Goal: Transaction & Acquisition: Purchase product/service

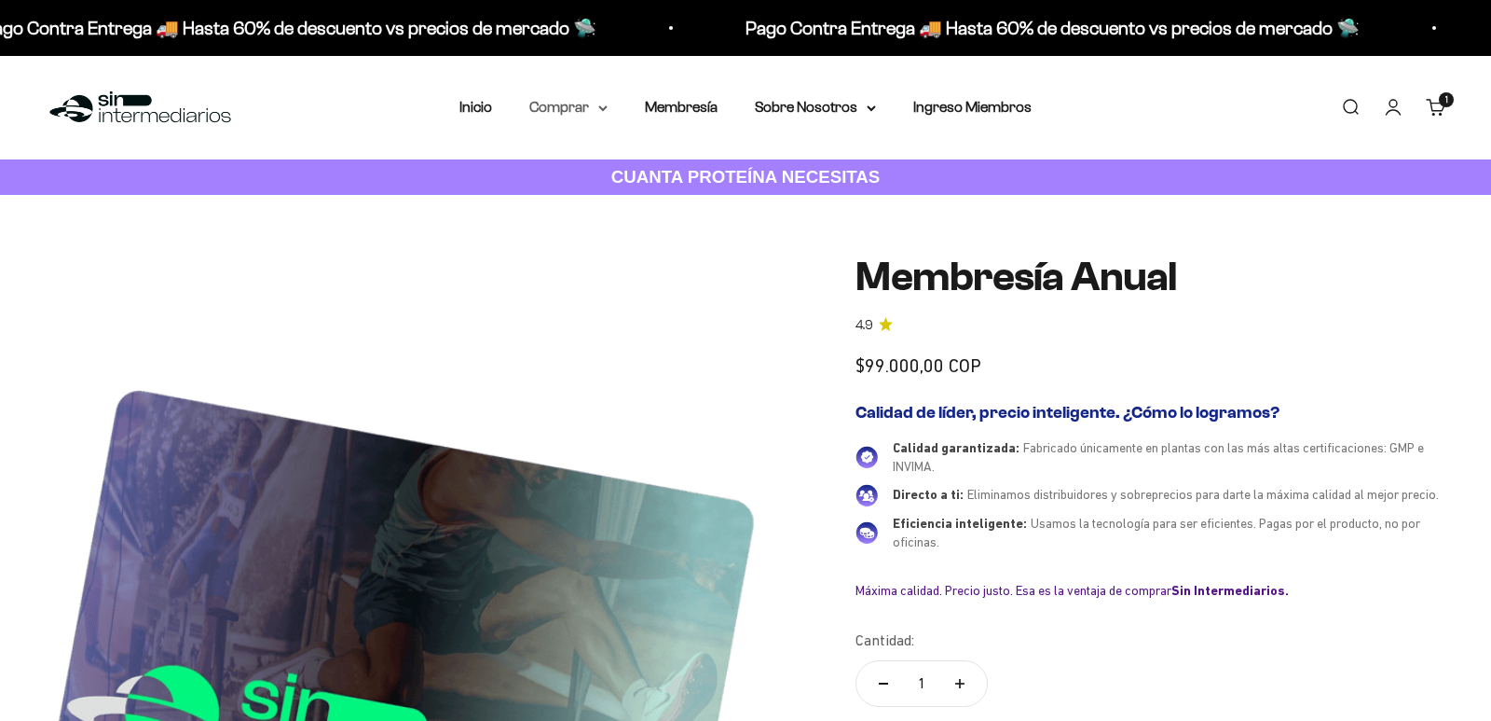
click at [547, 107] on summary "Comprar" at bounding box center [568, 107] width 78 height 24
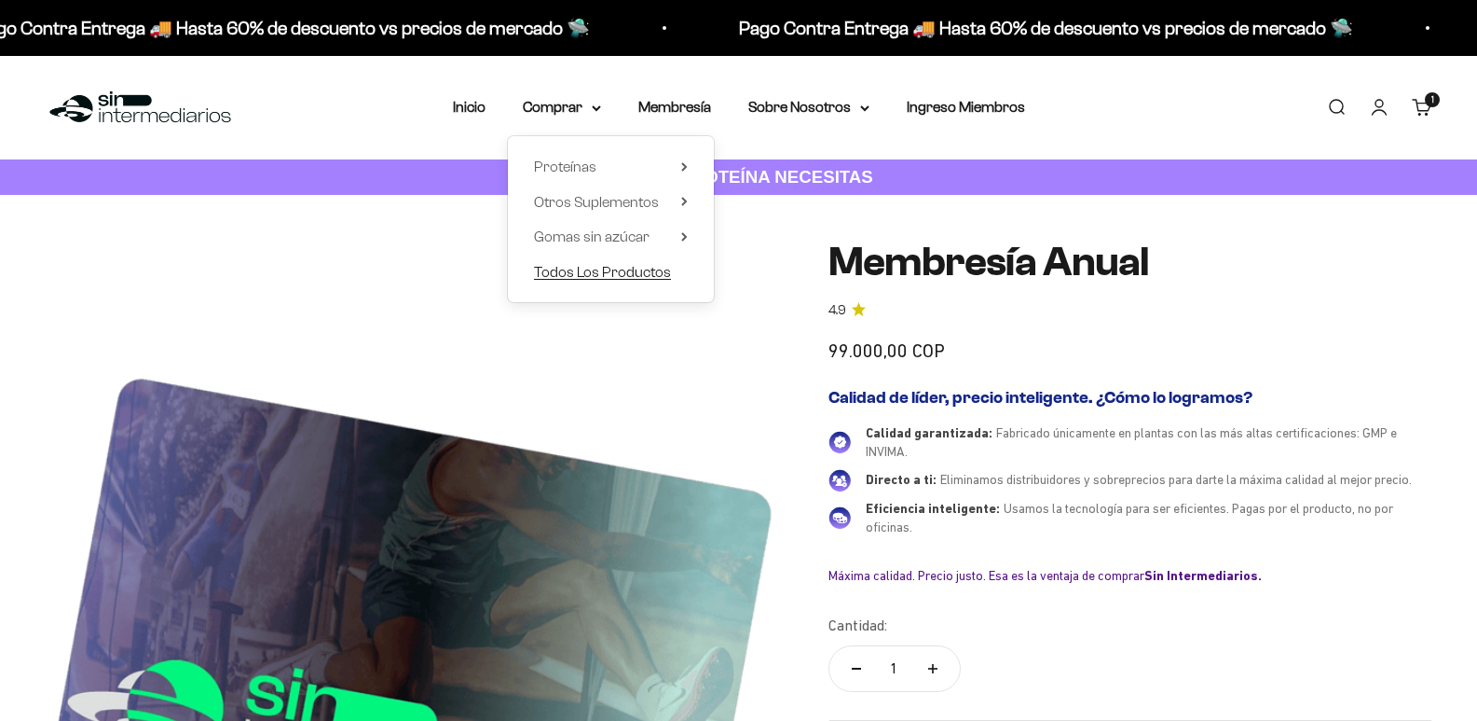
click at [630, 268] on span "Todos Los Productos" at bounding box center [602, 272] width 137 height 16
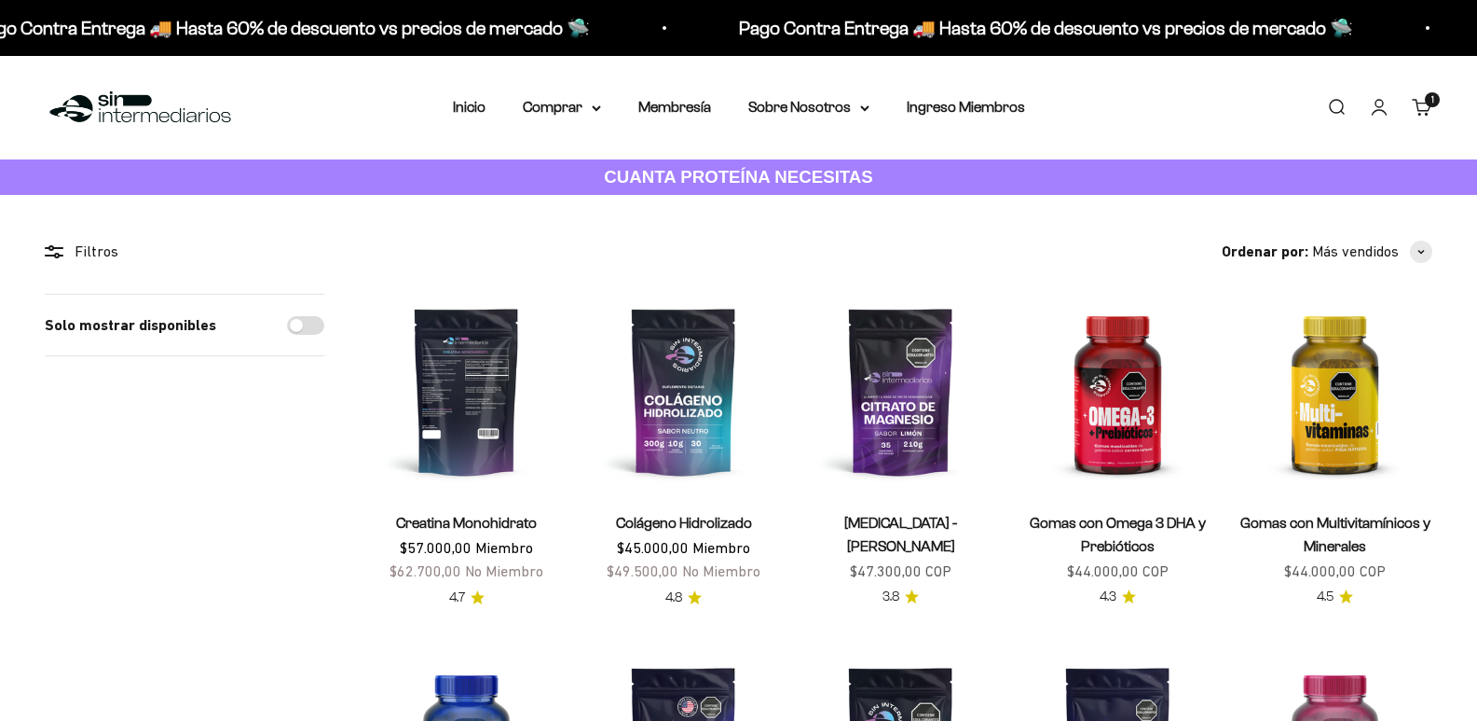
scroll to position [186, 0]
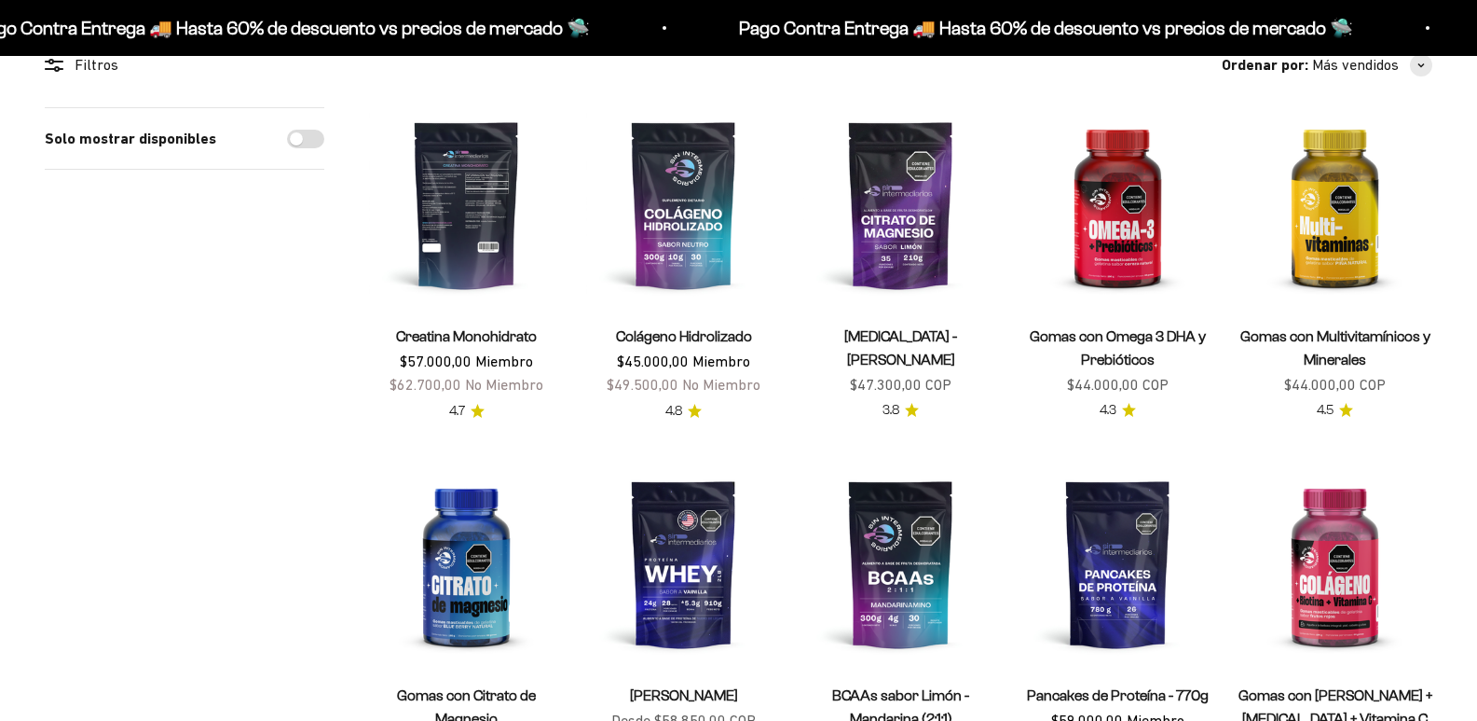
click at [459, 240] on img at bounding box center [466, 204] width 195 height 195
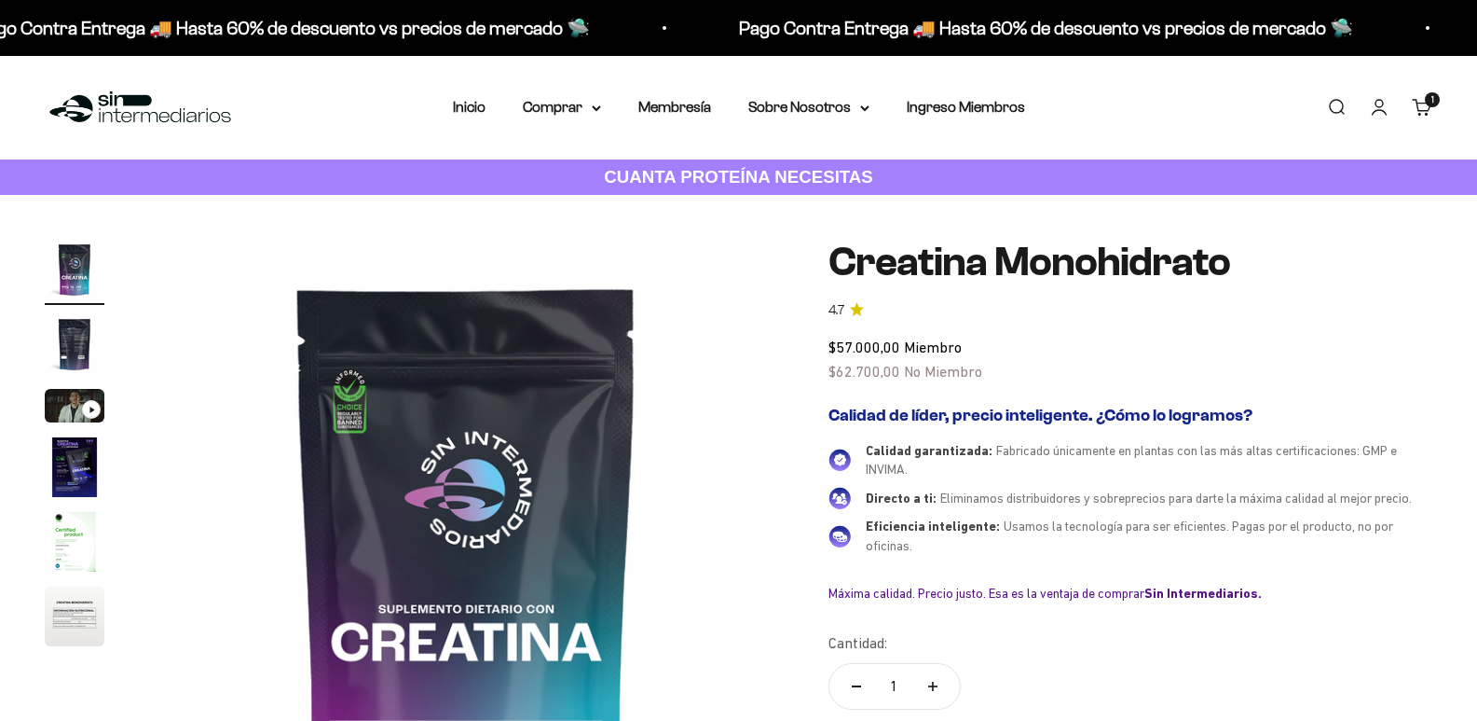
scroll to position [186, 0]
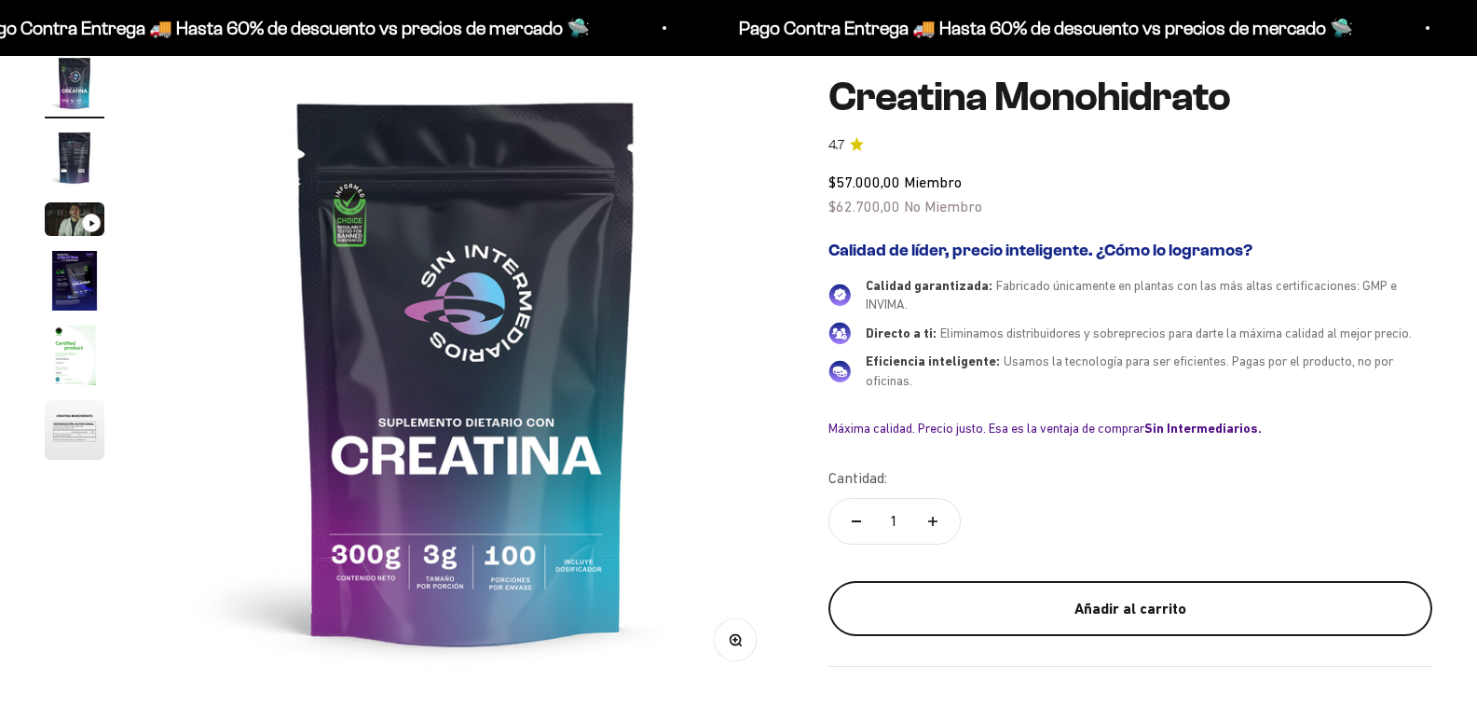
click at [1070, 597] on div "Añadir al carrito" at bounding box center [1130, 609] width 529 height 24
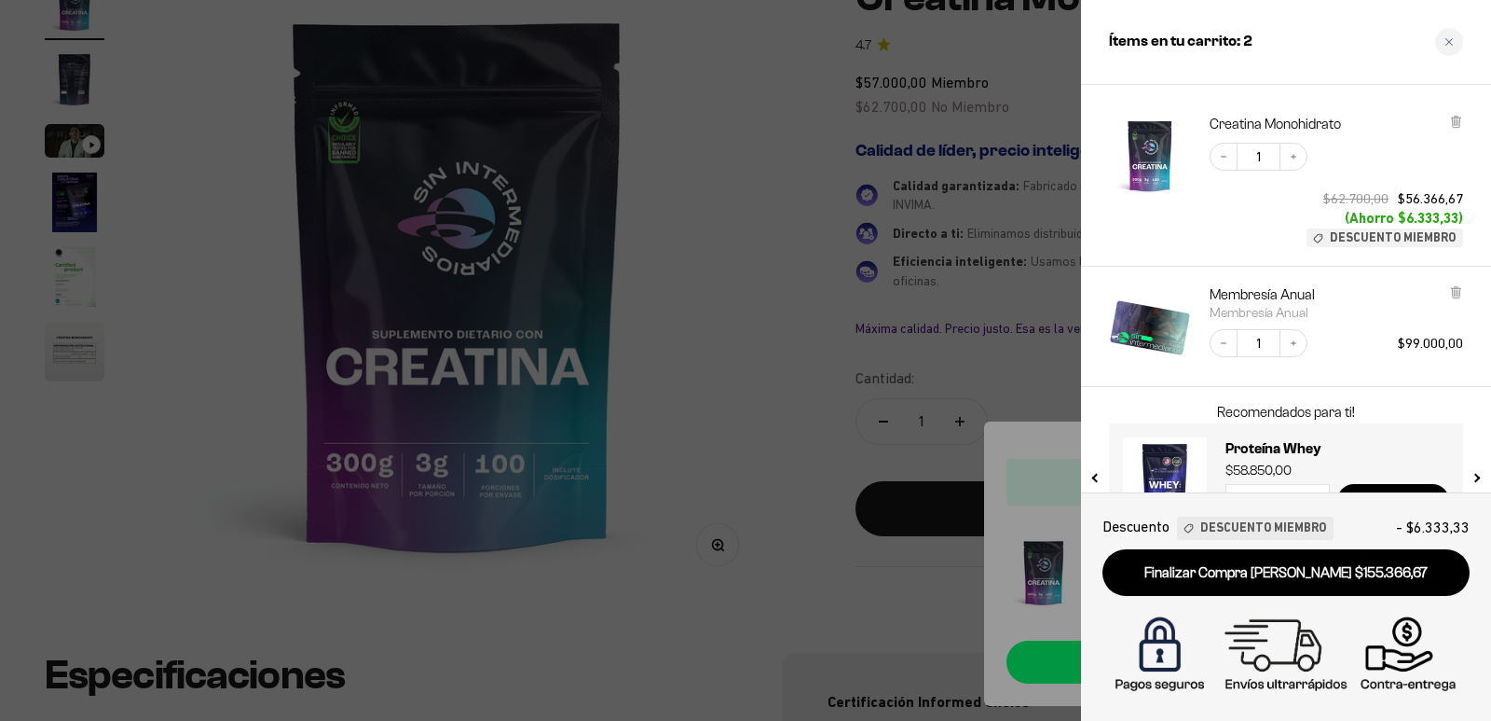
scroll to position [150, 0]
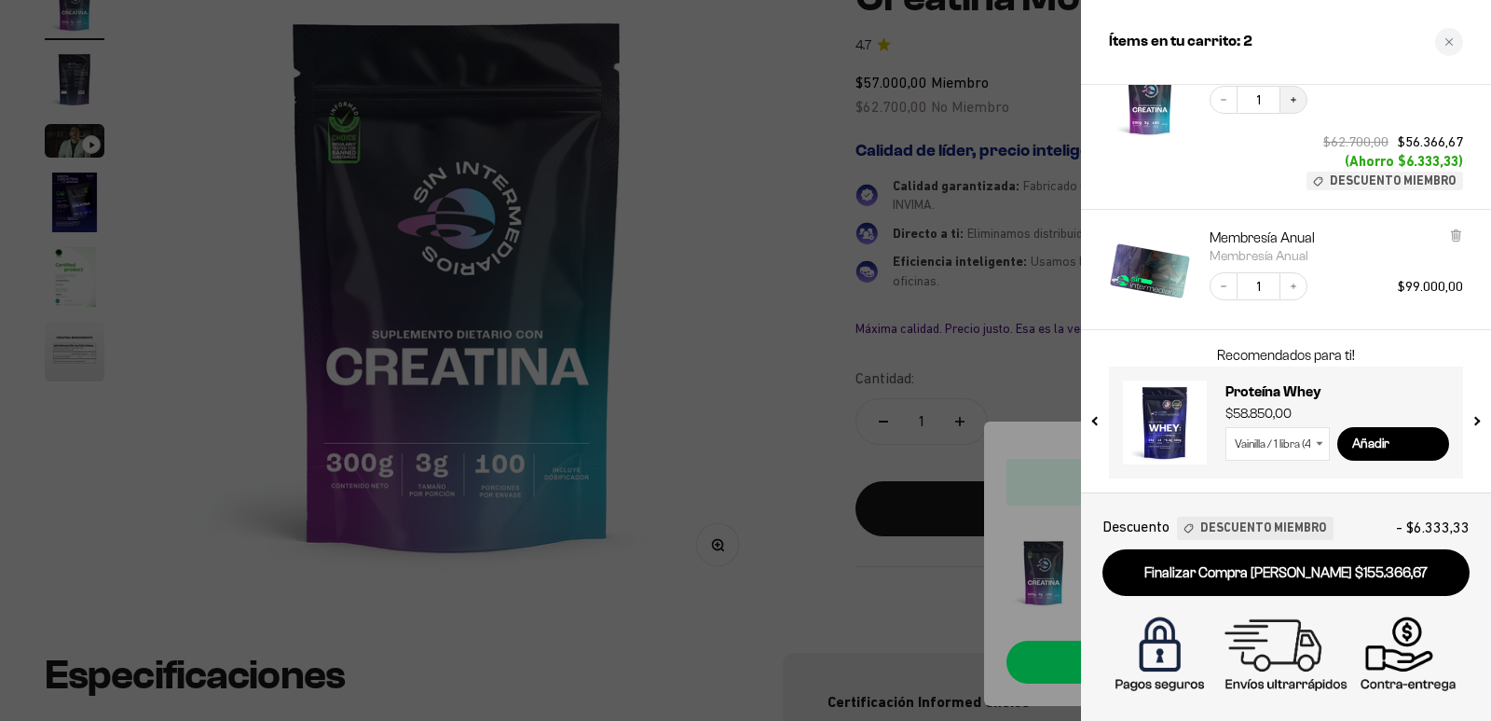
click at [1293, 111] on button "Increase quantity" at bounding box center [1294, 100] width 28 height 28
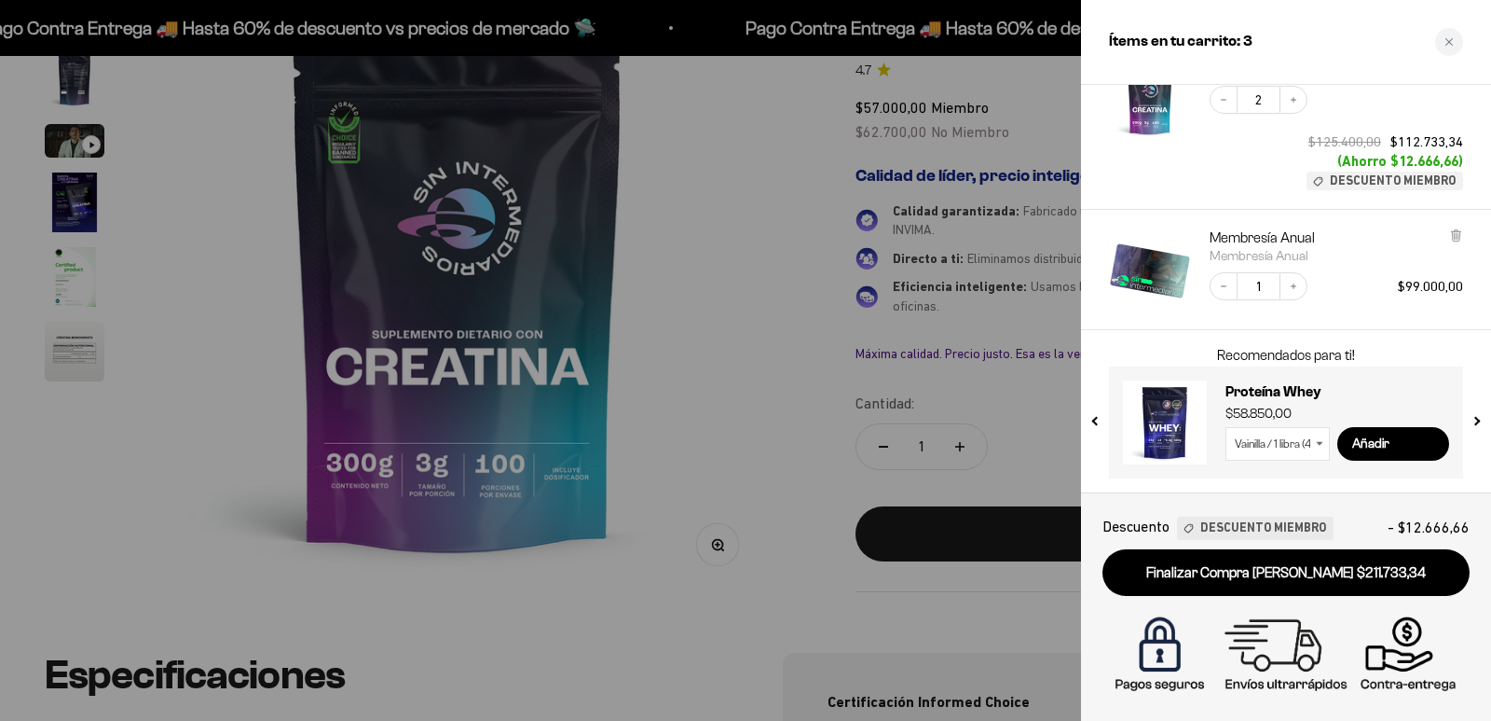
scroll to position [113, 0]
click at [1285, 96] on button "Increase quantity" at bounding box center [1294, 100] width 28 height 28
click at [1294, 105] on button "Increase quantity" at bounding box center [1294, 100] width 28 height 28
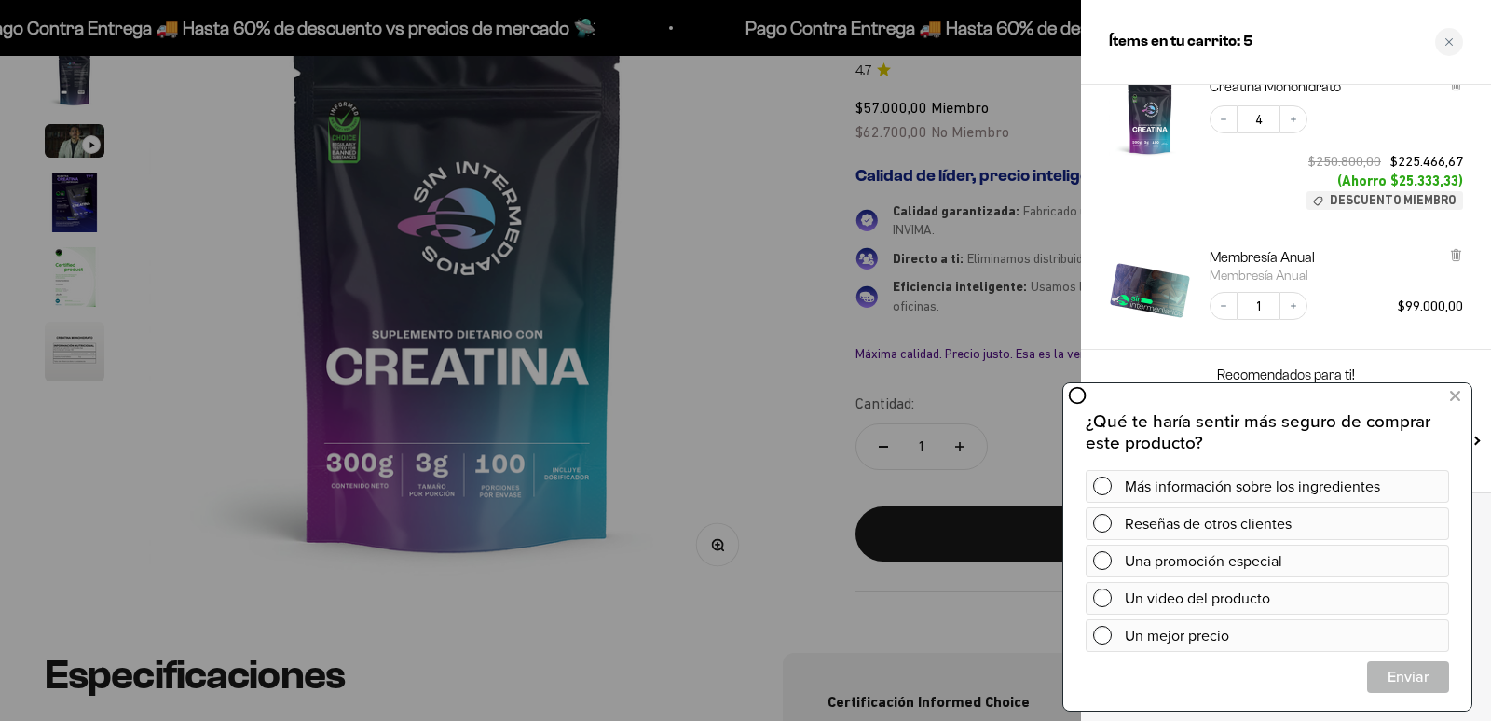
scroll to position [0, 0]
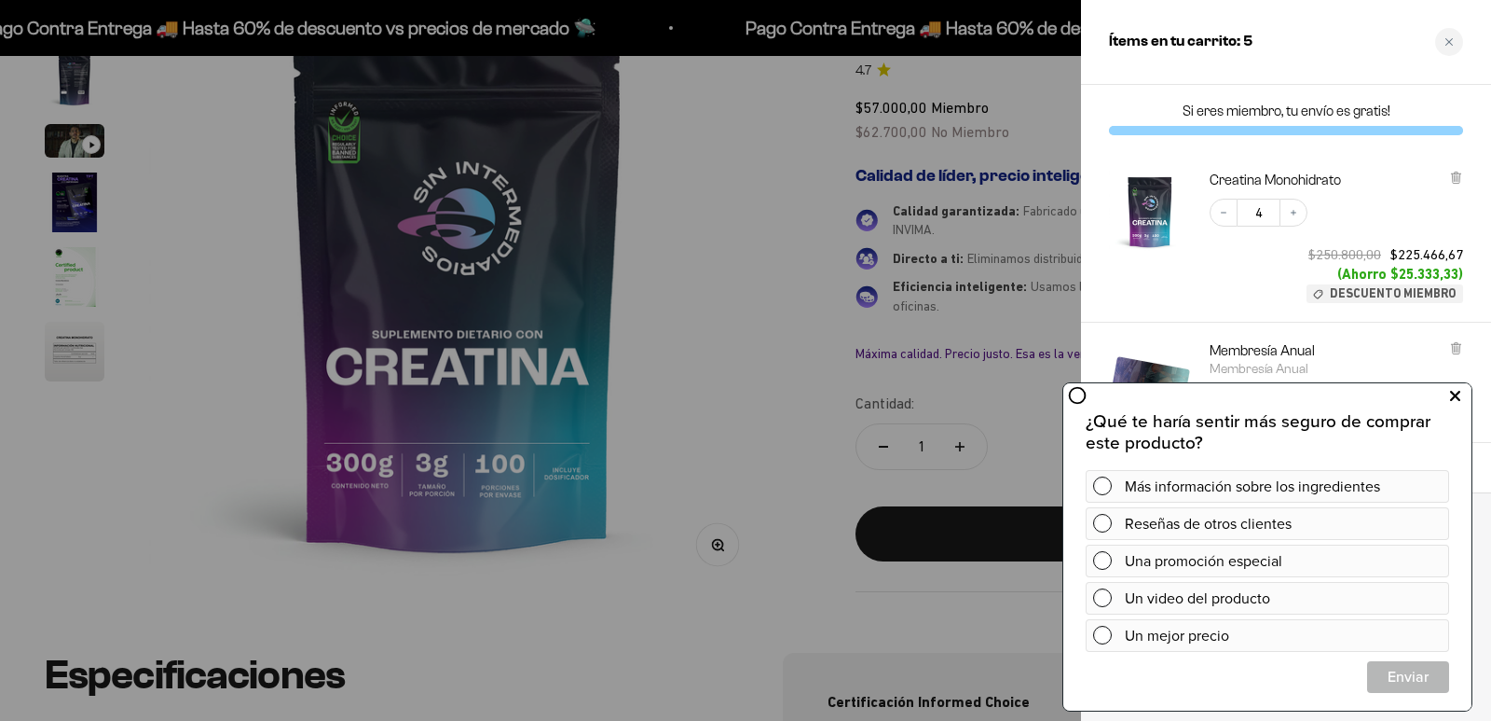
click at [1455, 398] on icon at bounding box center [1455, 396] width 10 height 24
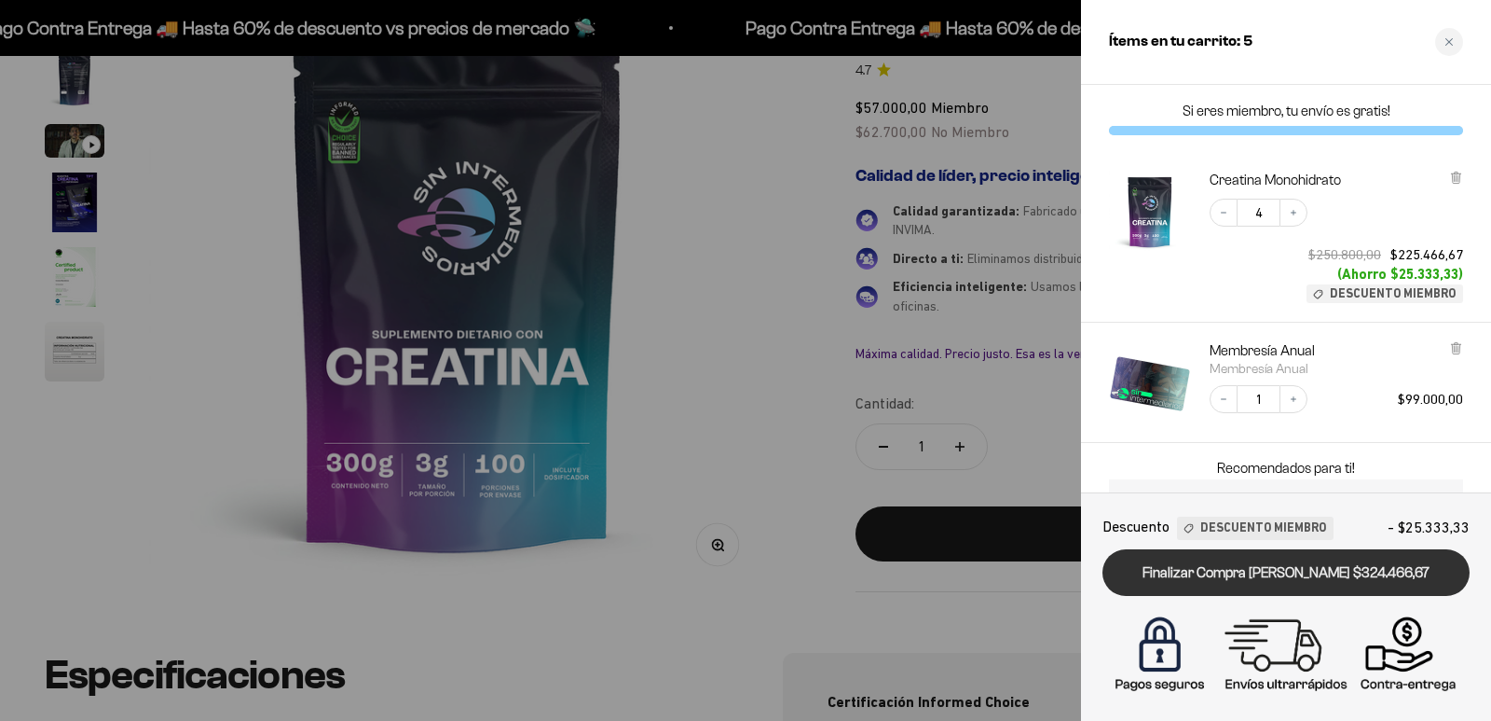
click at [1277, 582] on link "Finalizar Compra [PERSON_NAME] $324.466,67" at bounding box center [1286, 573] width 367 height 48
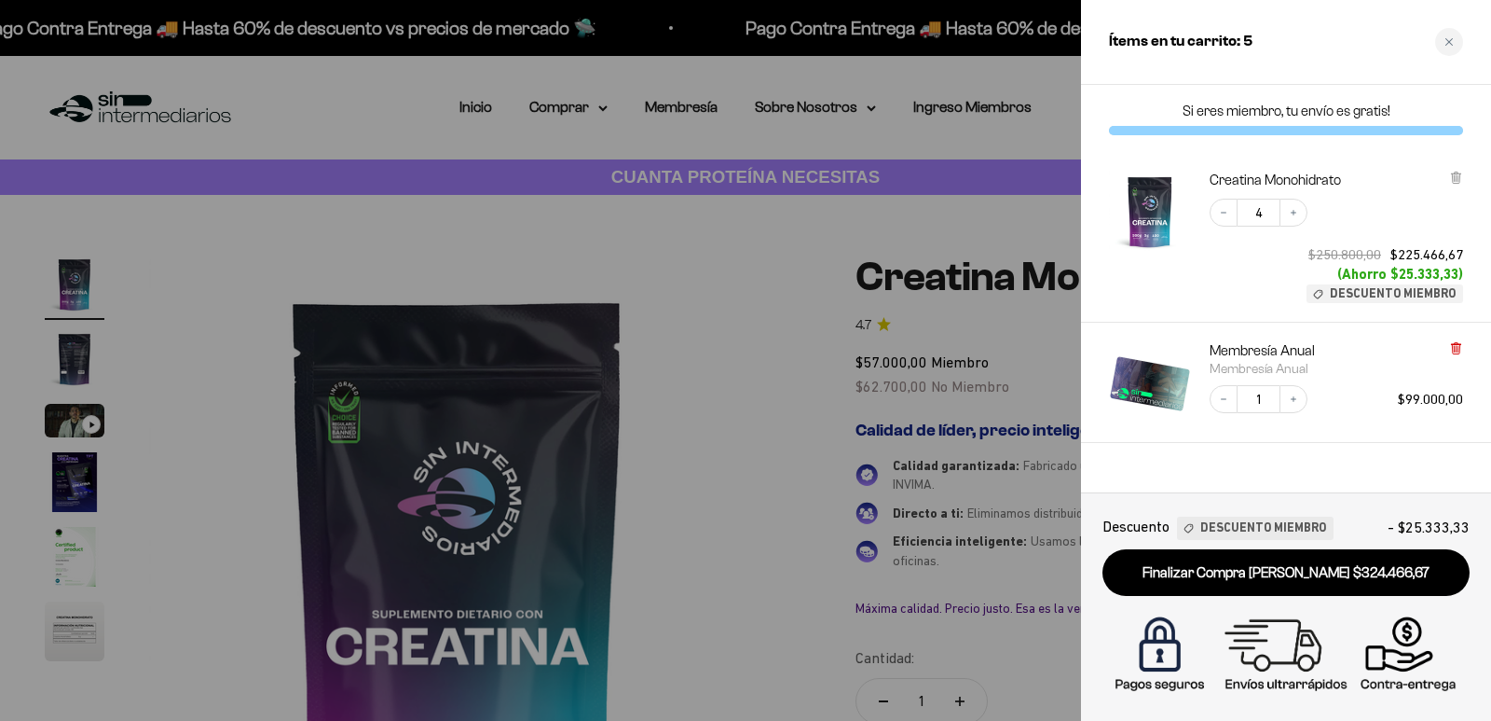
click at [1456, 346] on icon at bounding box center [1455, 348] width 7 height 9
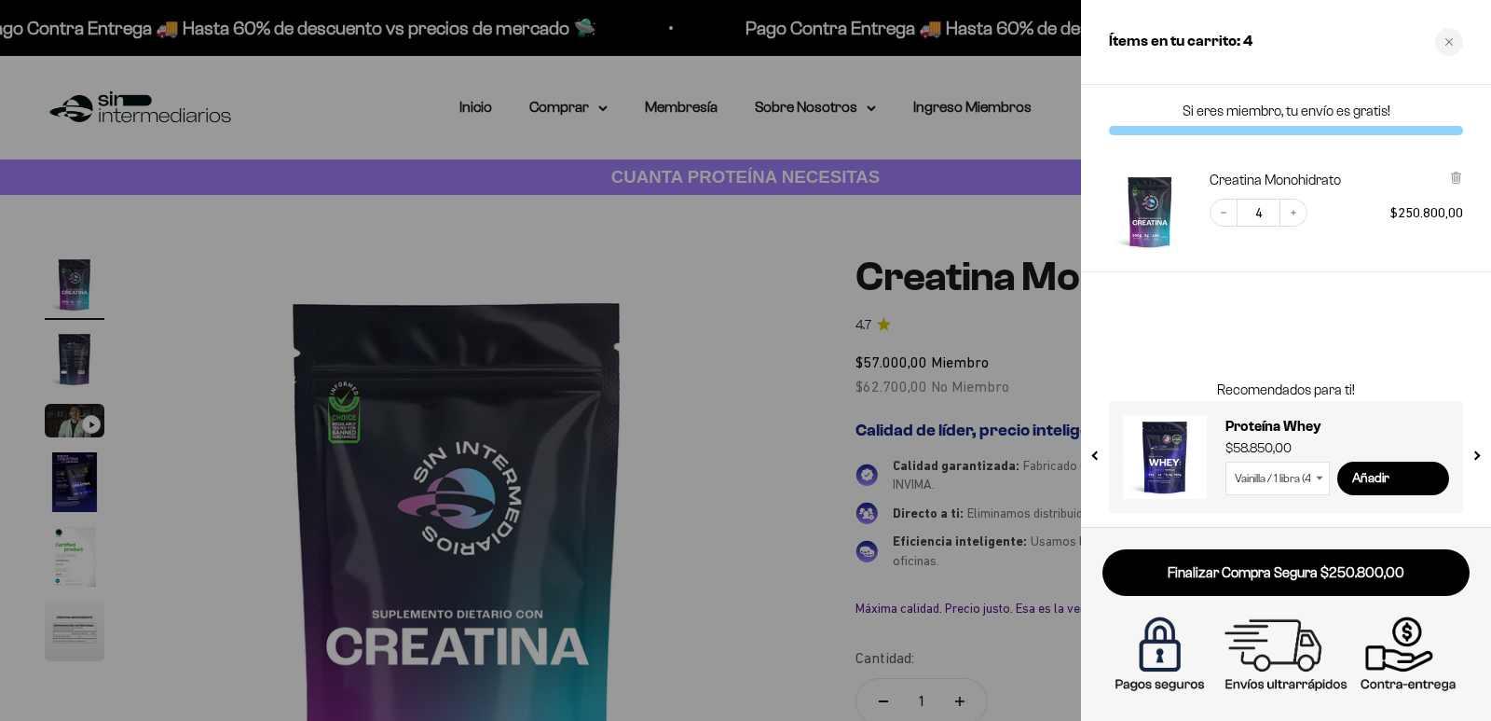
click at [790, 115] on div at bounding box center [745, 360] width 1491 height 721
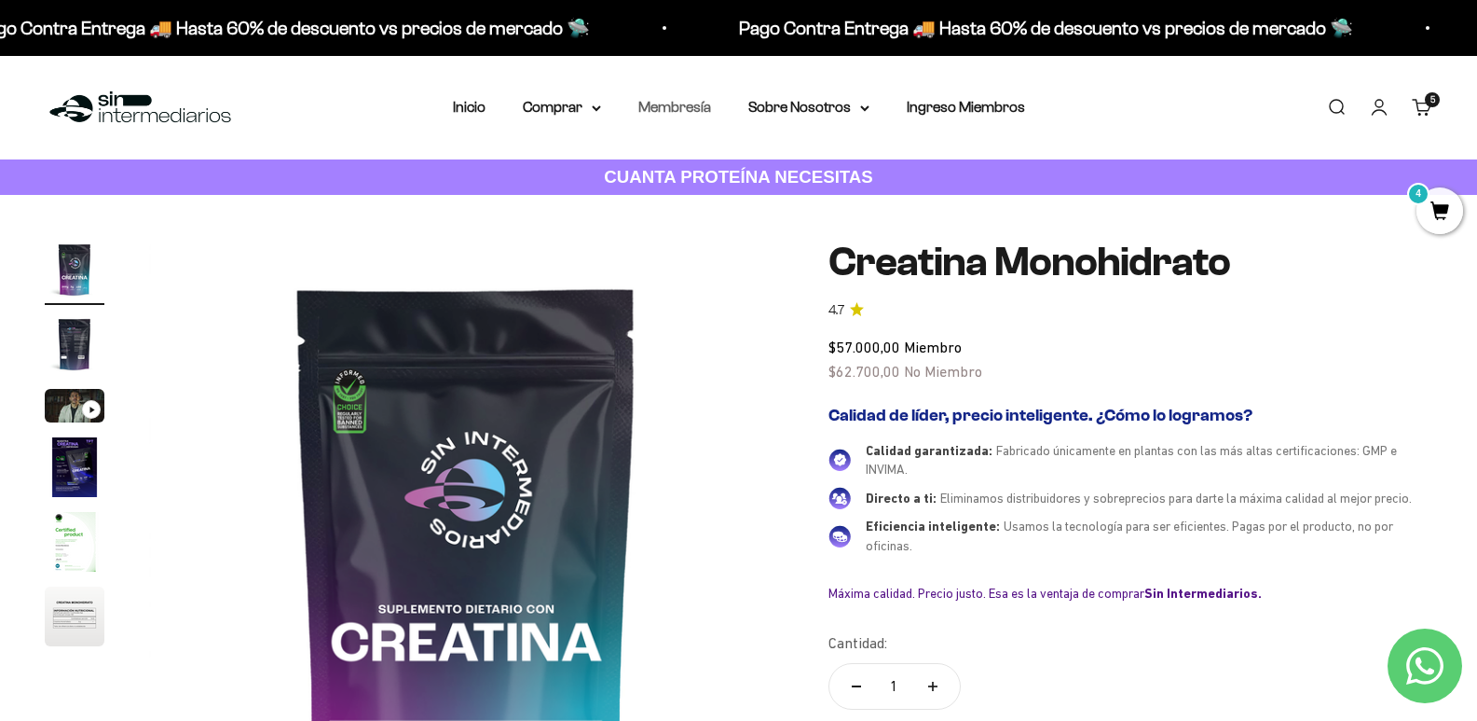
click at [695, 107] on link "Membresía" at bounding box center [675, 107] width 73 height 16
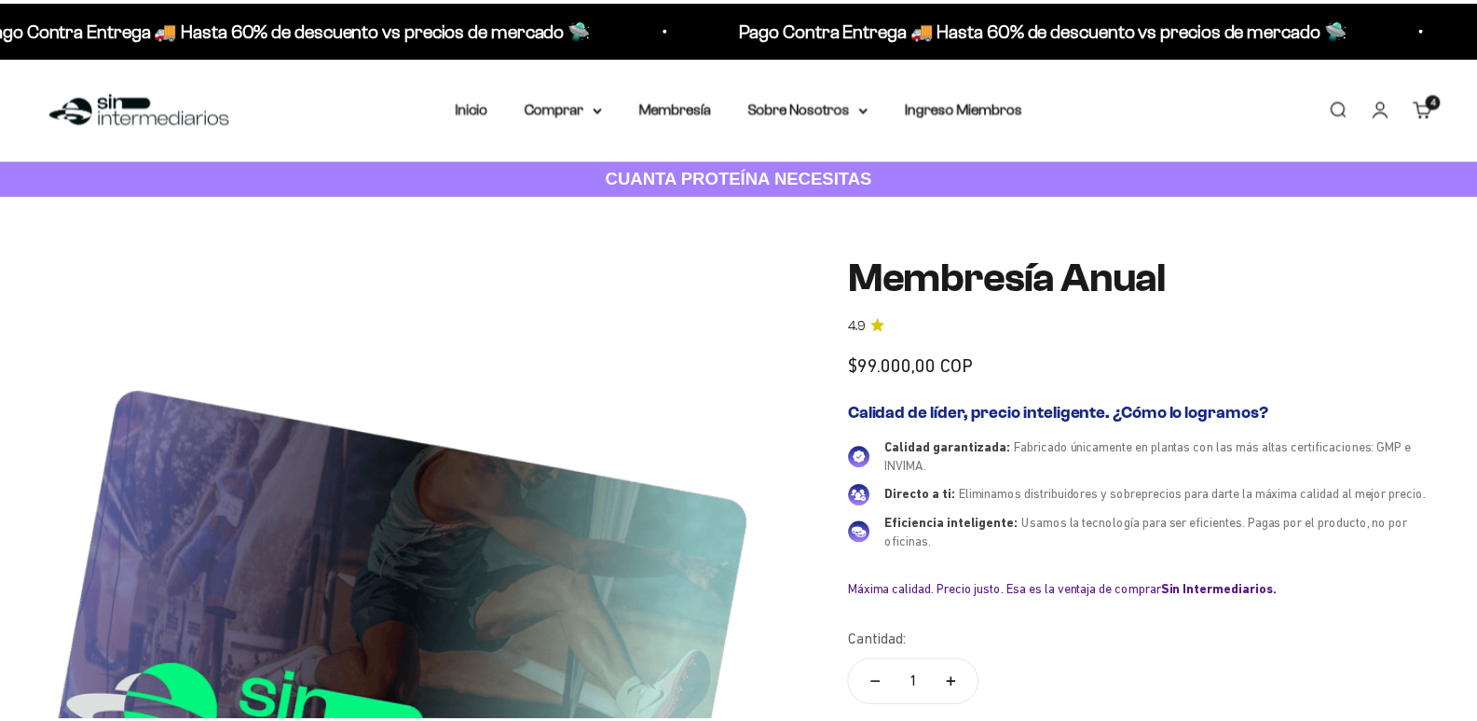
scroll to position [273, 0]
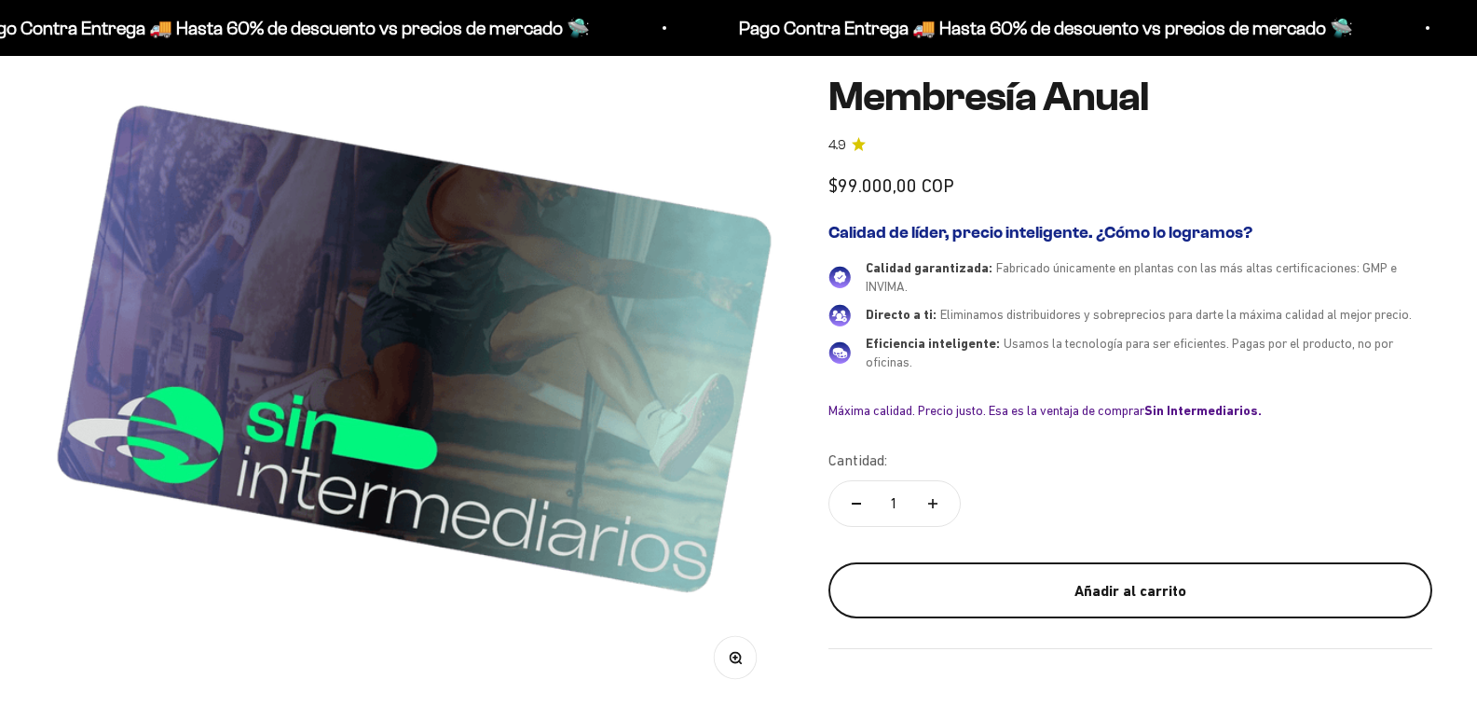
click at [1083, 602] on div "Añadir al carrito" at bounding box center [1130, 590] width 529 height 24
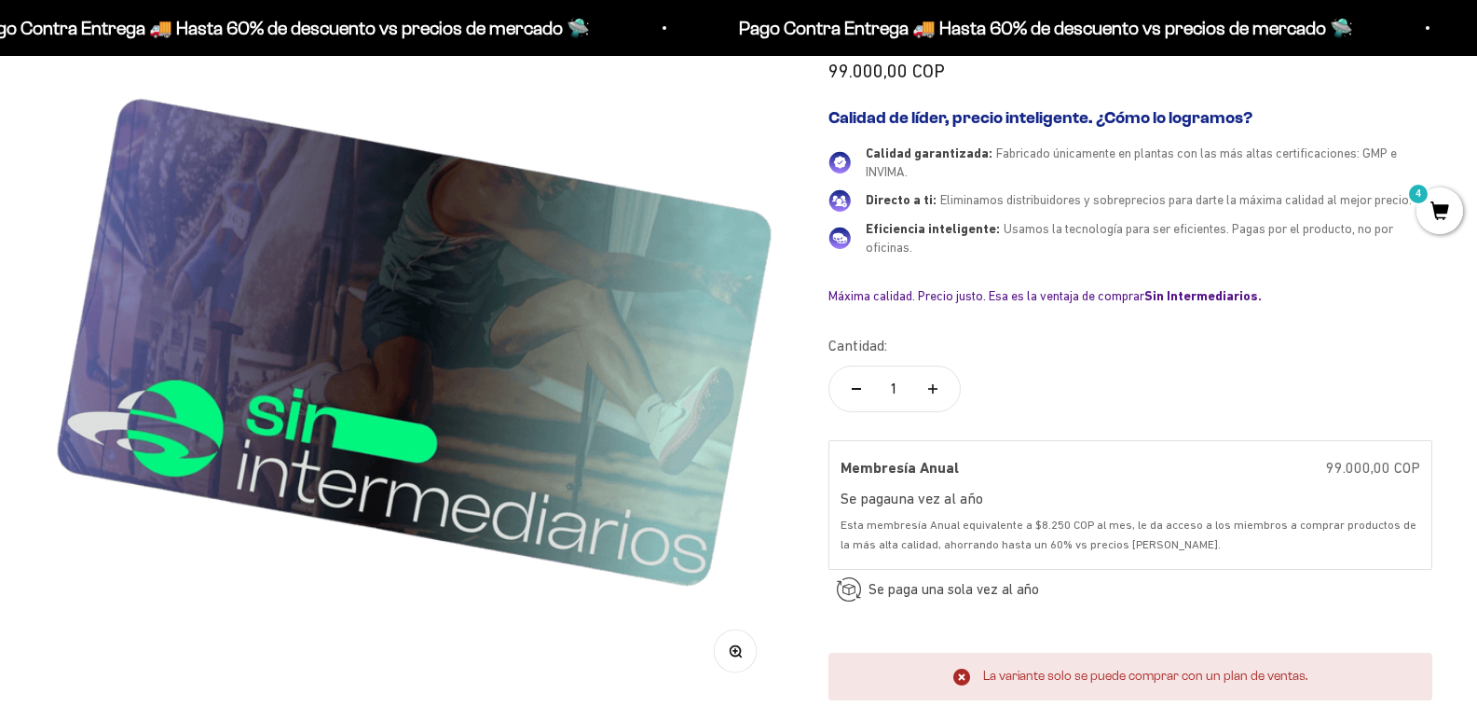
scroll to position [0, 0]
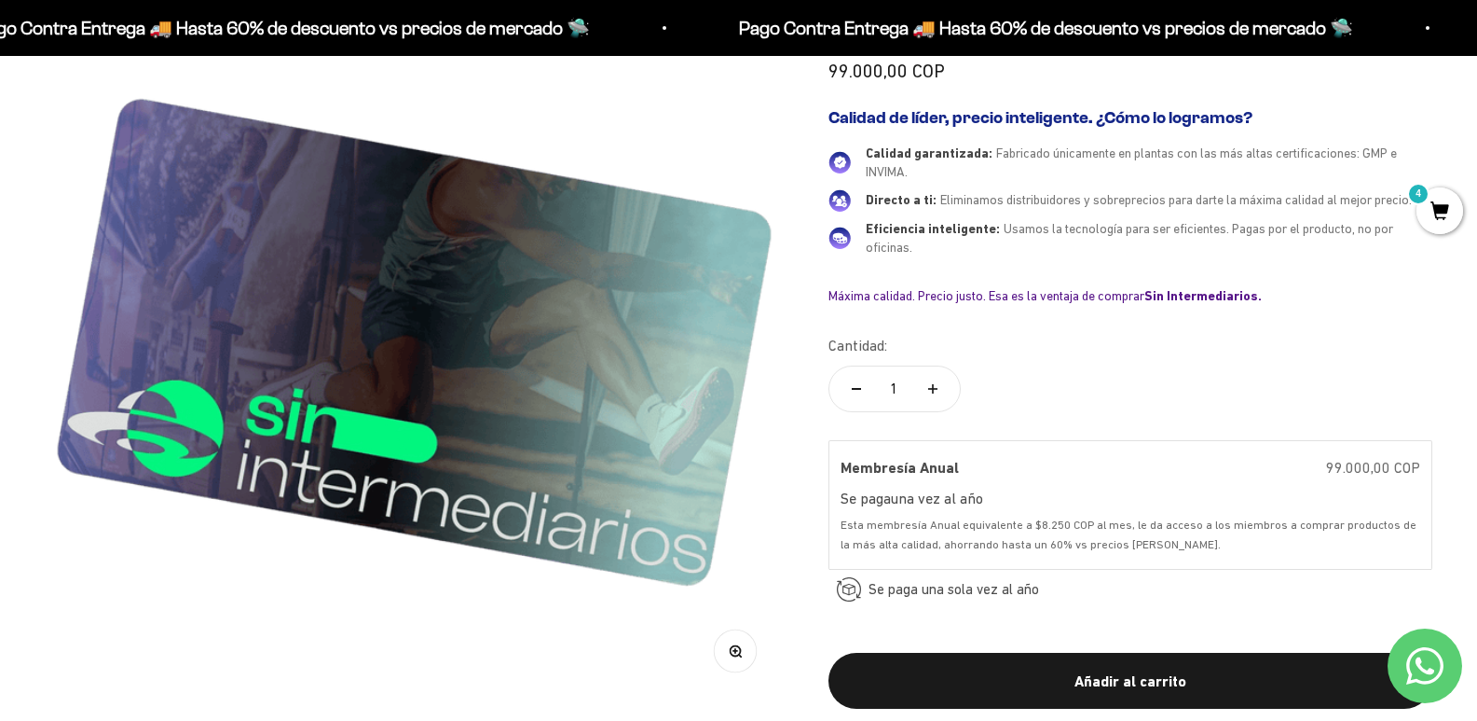
click at [1456, 201] on span "4" at bounding box center [1440, 210] width 47 height 47
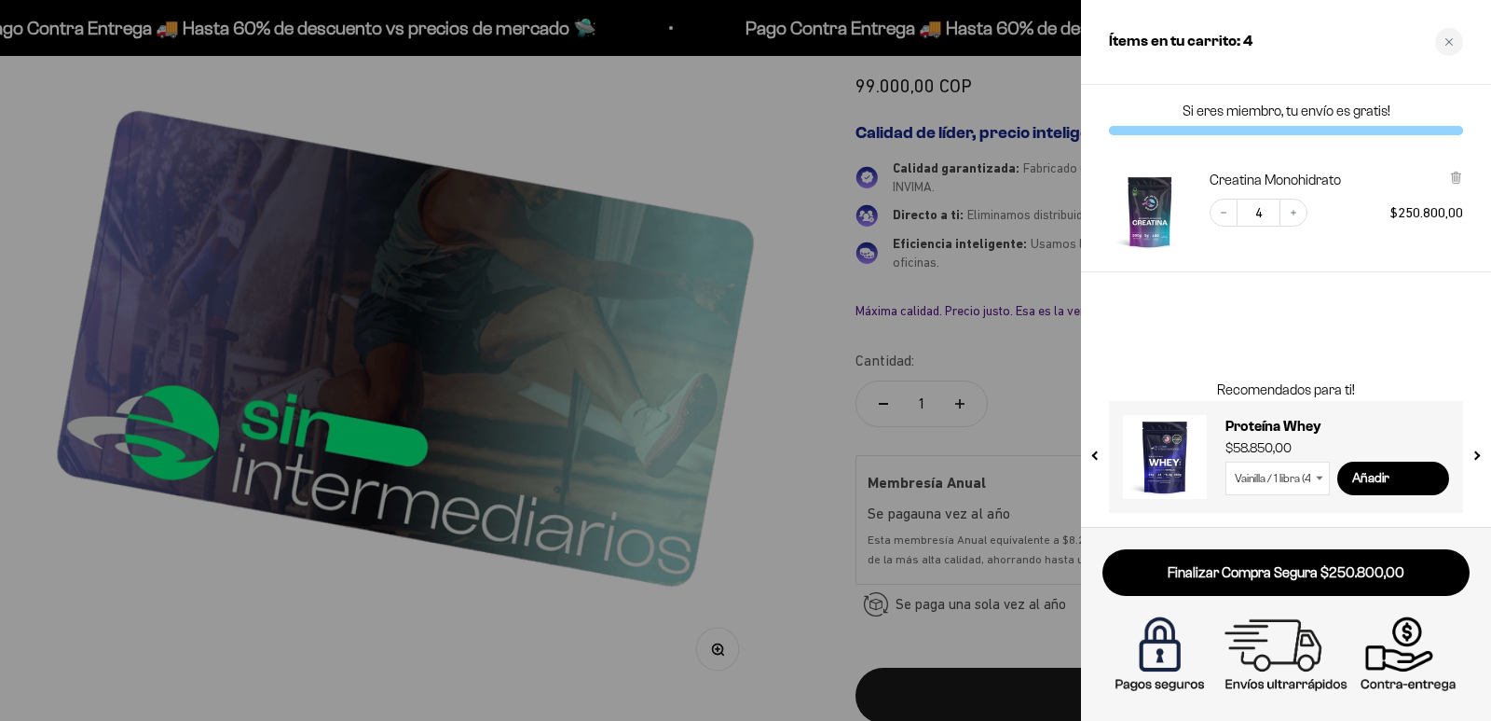
click at [1449, 178] on div "Creatina Monohidrato" at bounding box center [1337, 180] width 254 height 19
click at [1457, 181] on icon at bounding box center [1455, 177] width 7 height 9
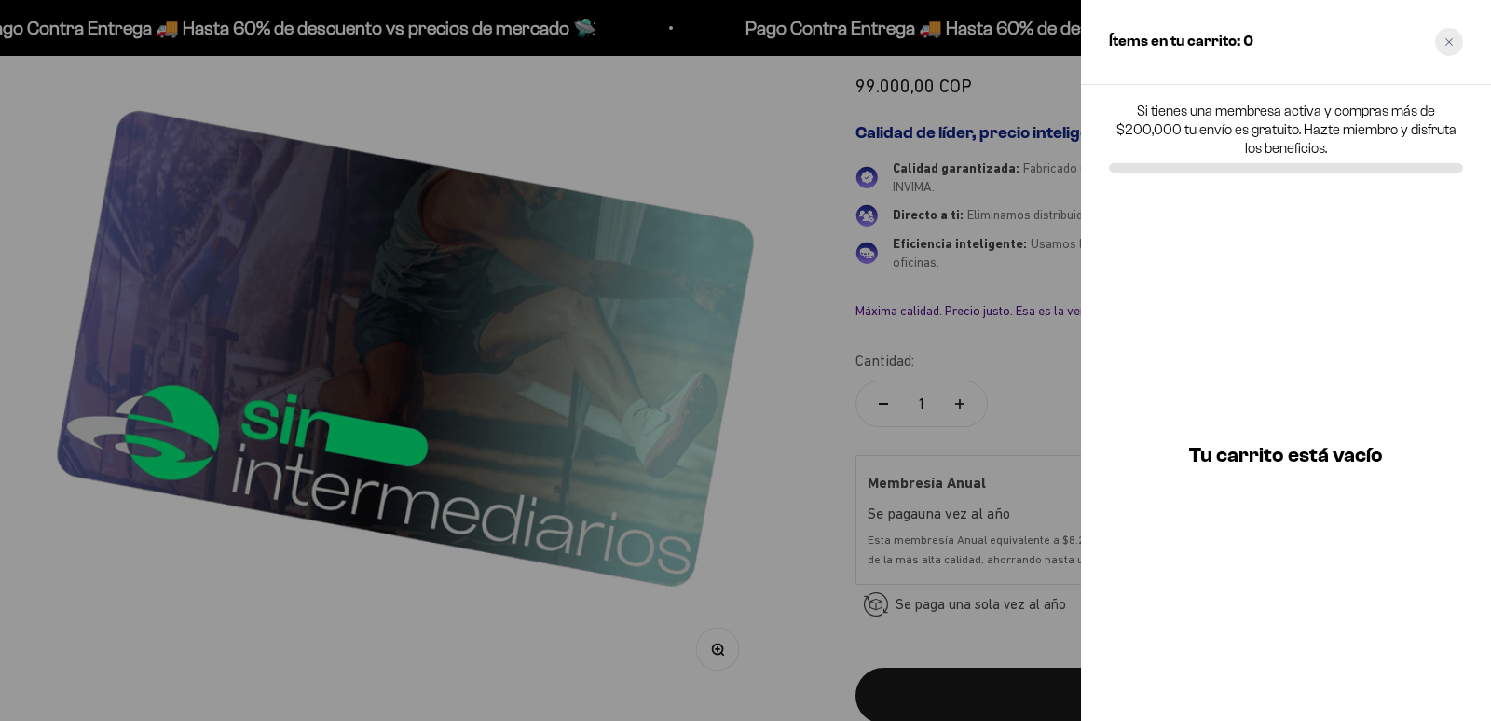
click at [1450, 37] on icon "Close cart" at bounding box center [1449, 41] width 9 height 9
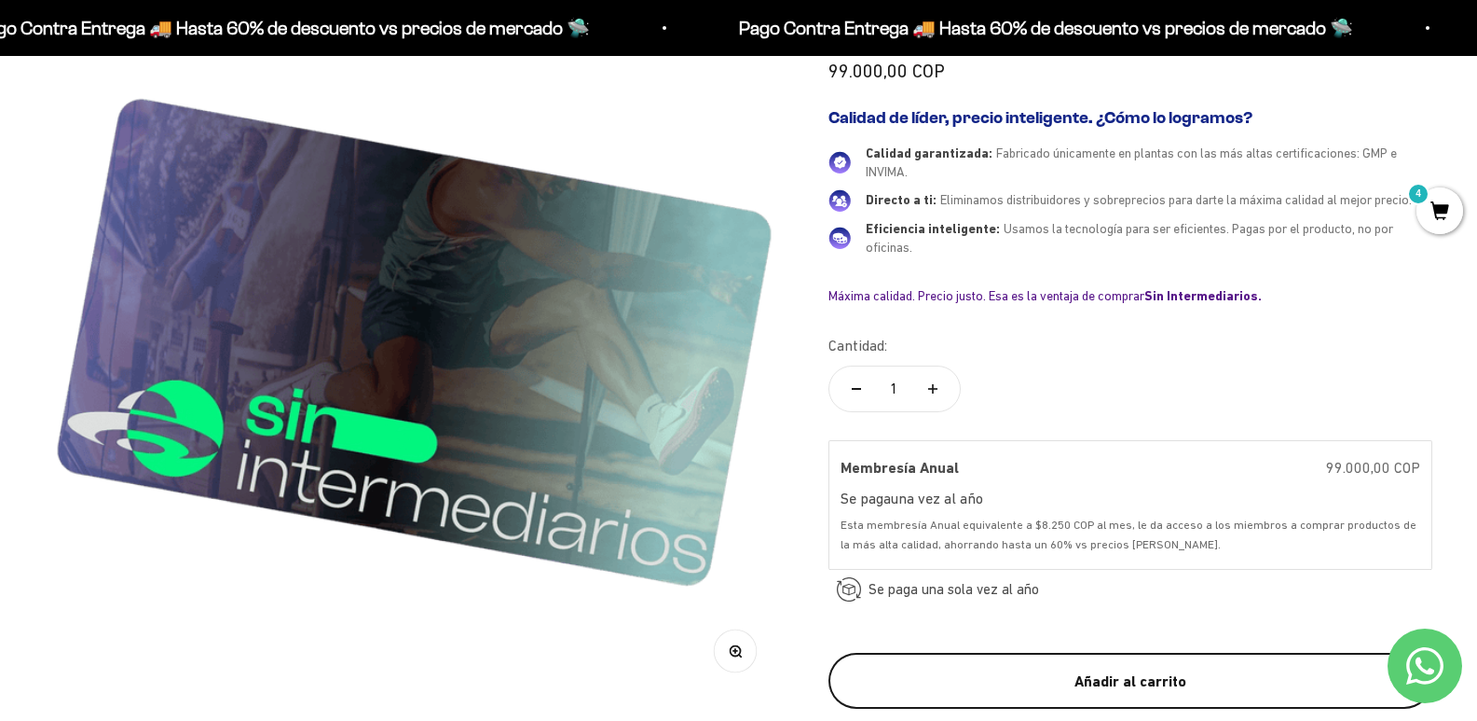
click at [1147, 694] on div "Añadir al carrito" at bounding box center [1130, 681] width 529 height 24
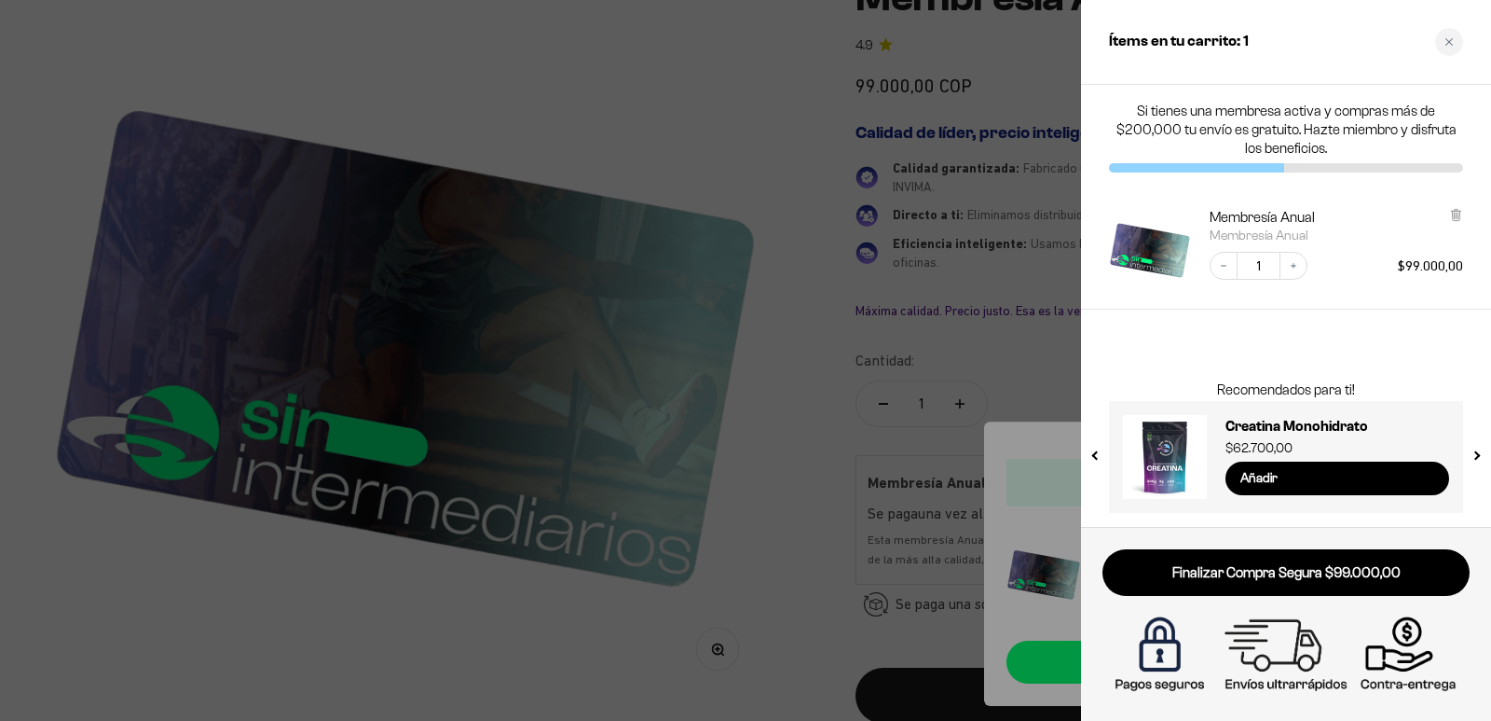
click at [684, 464] on div at bounding box center [745, 360] width 1491 height 721
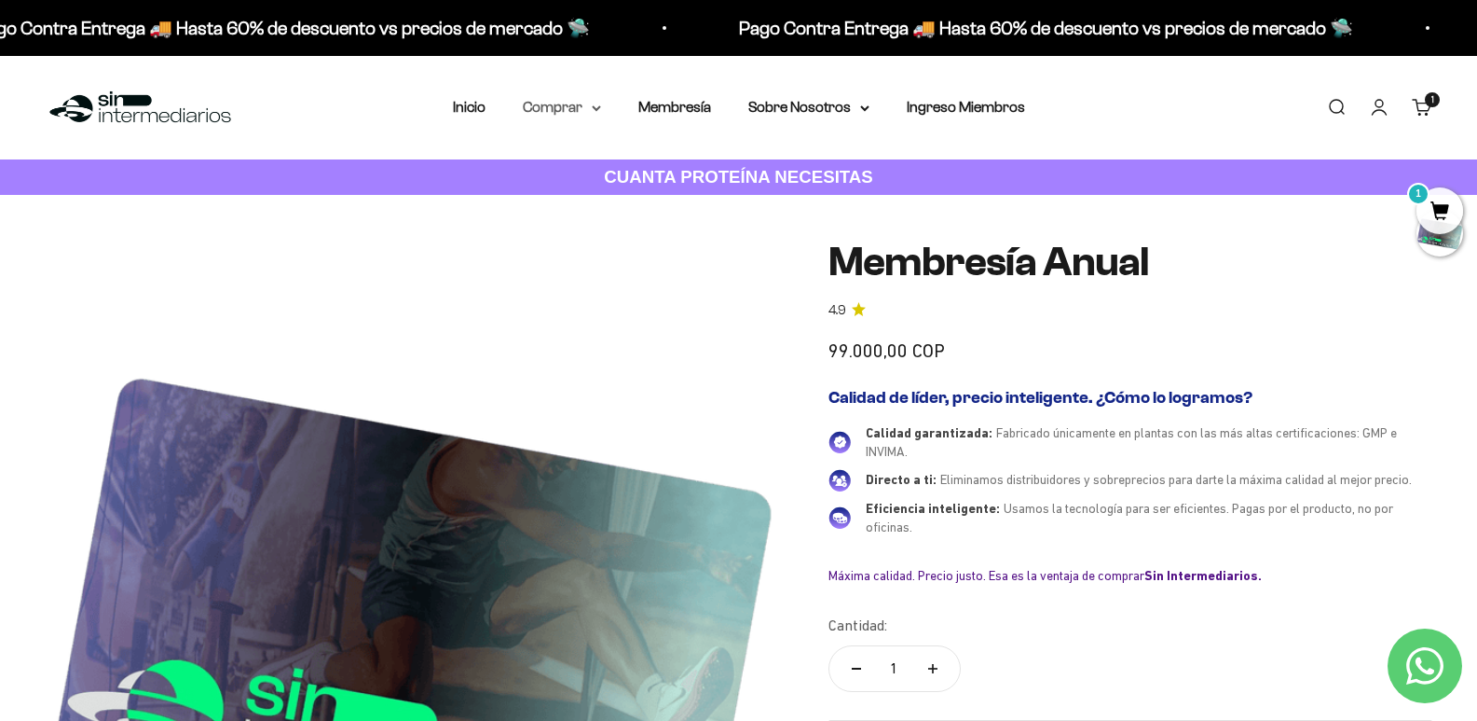
click at [588, 114] on summary "Comprar" at bounding box center [562, 107] width 78 height 24
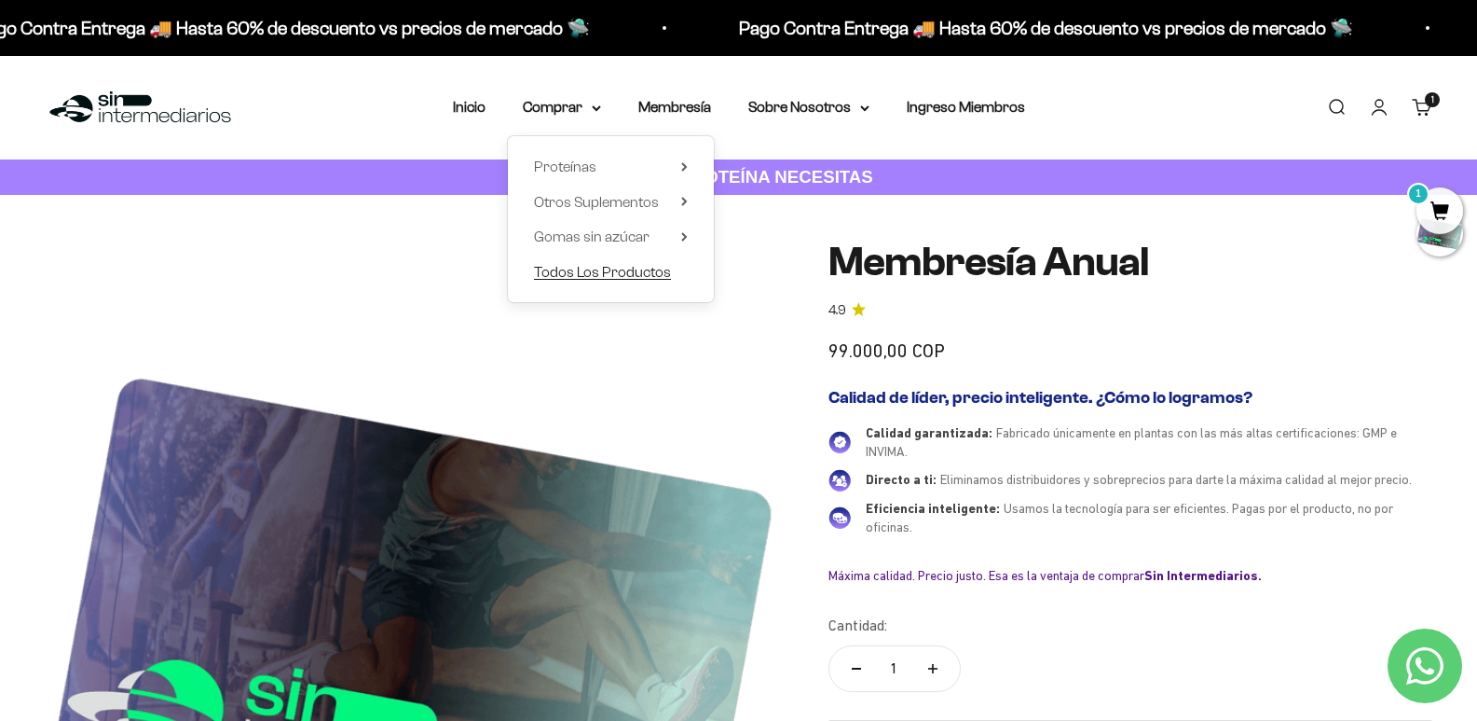
click at [607, 270] on span "Todos Los Productos" at bounding box center [602, 272] width 137 height 16
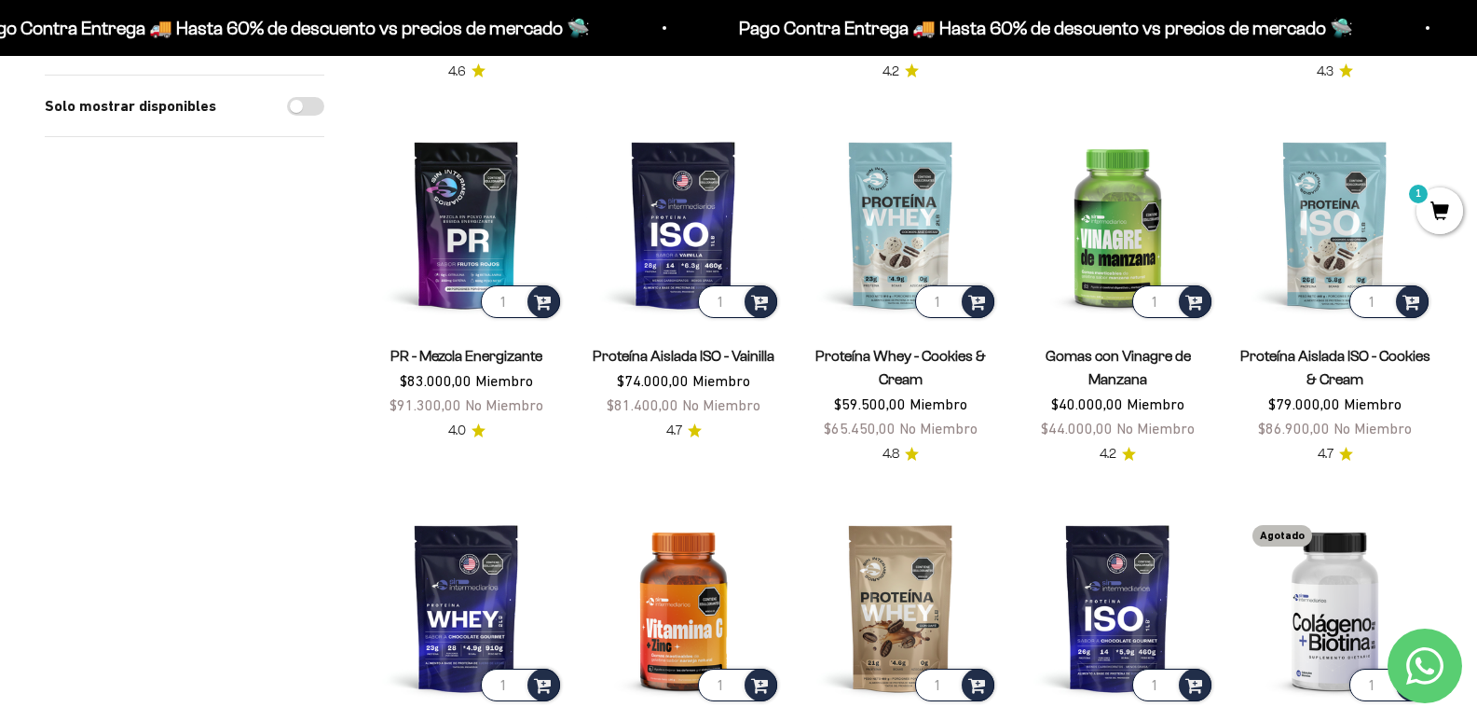
scroll to position [1119, 0]
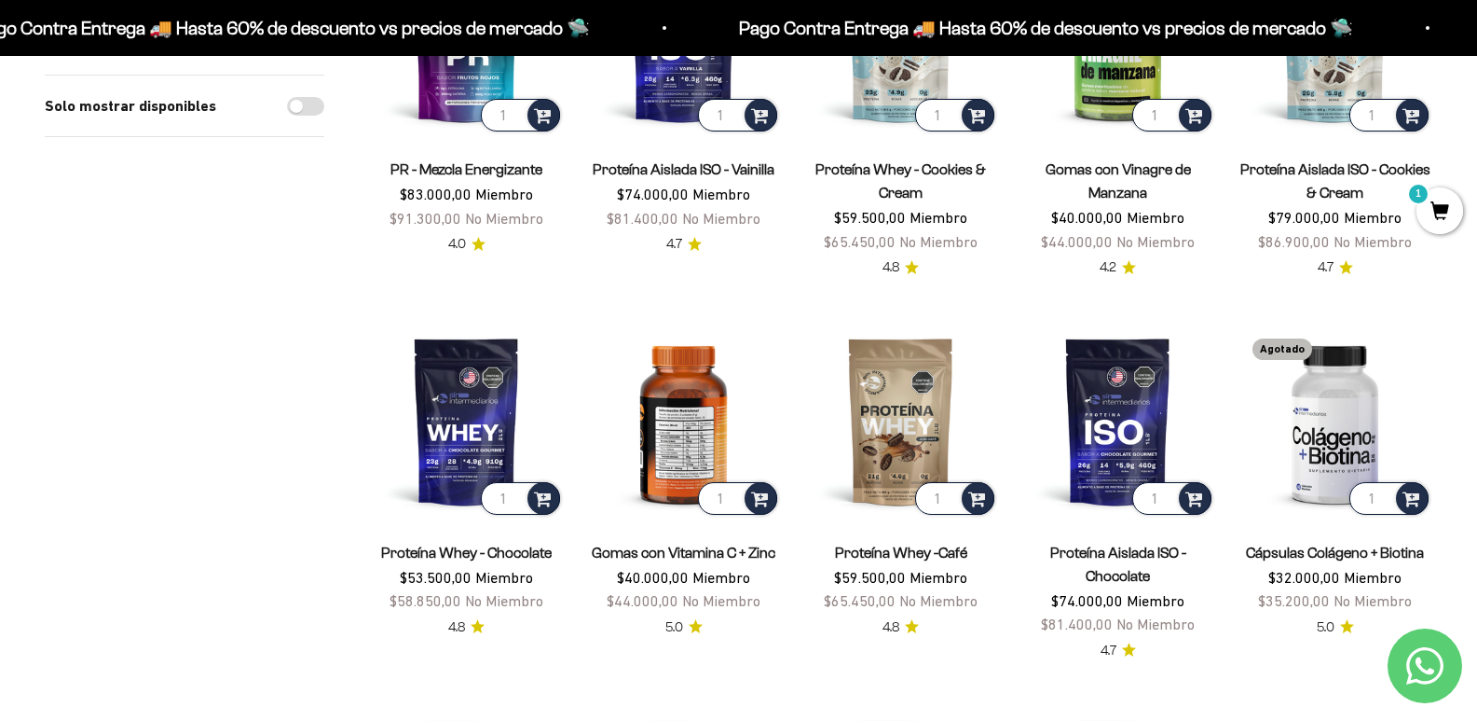
click at [679, 416] on img at bounding box center [683, 420] width 195 height 195
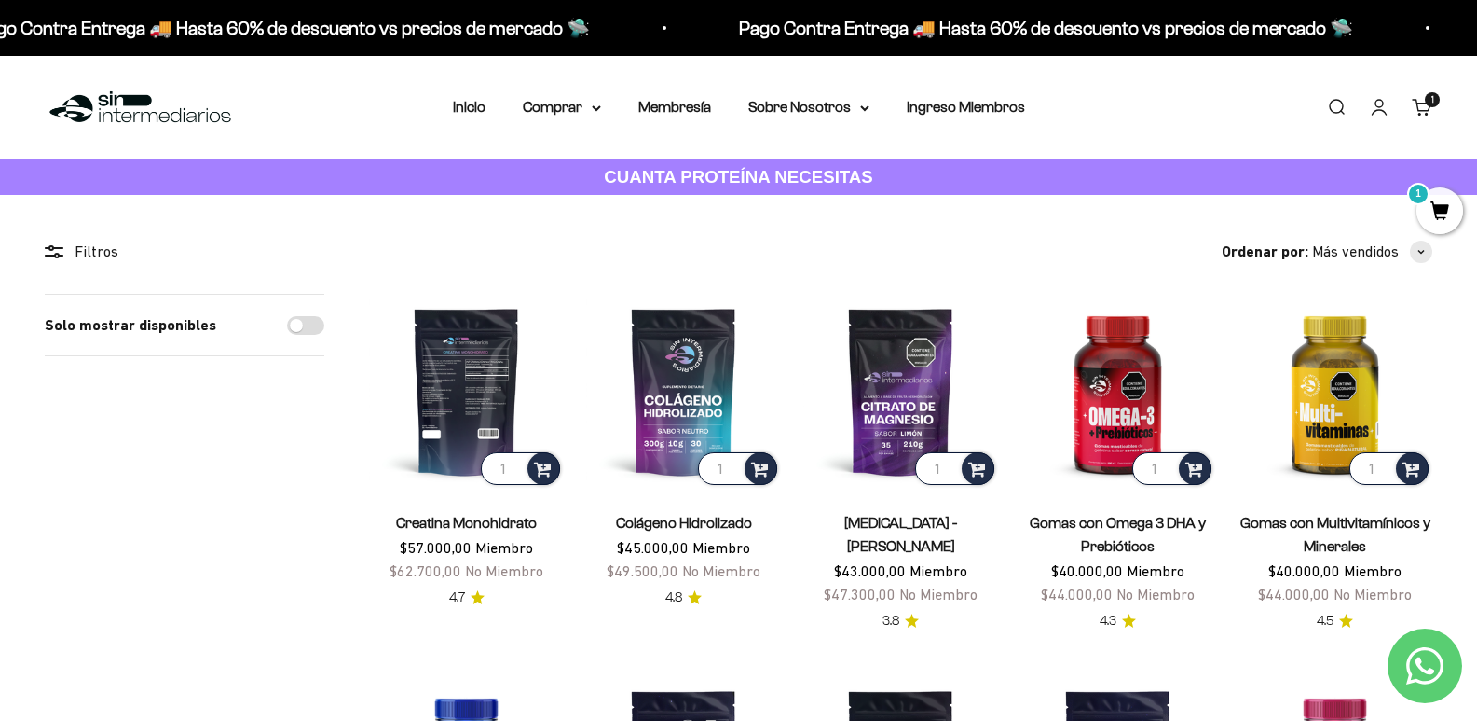
click at [469, 391] on img at bounding box center [466, 391] width 195 height 195
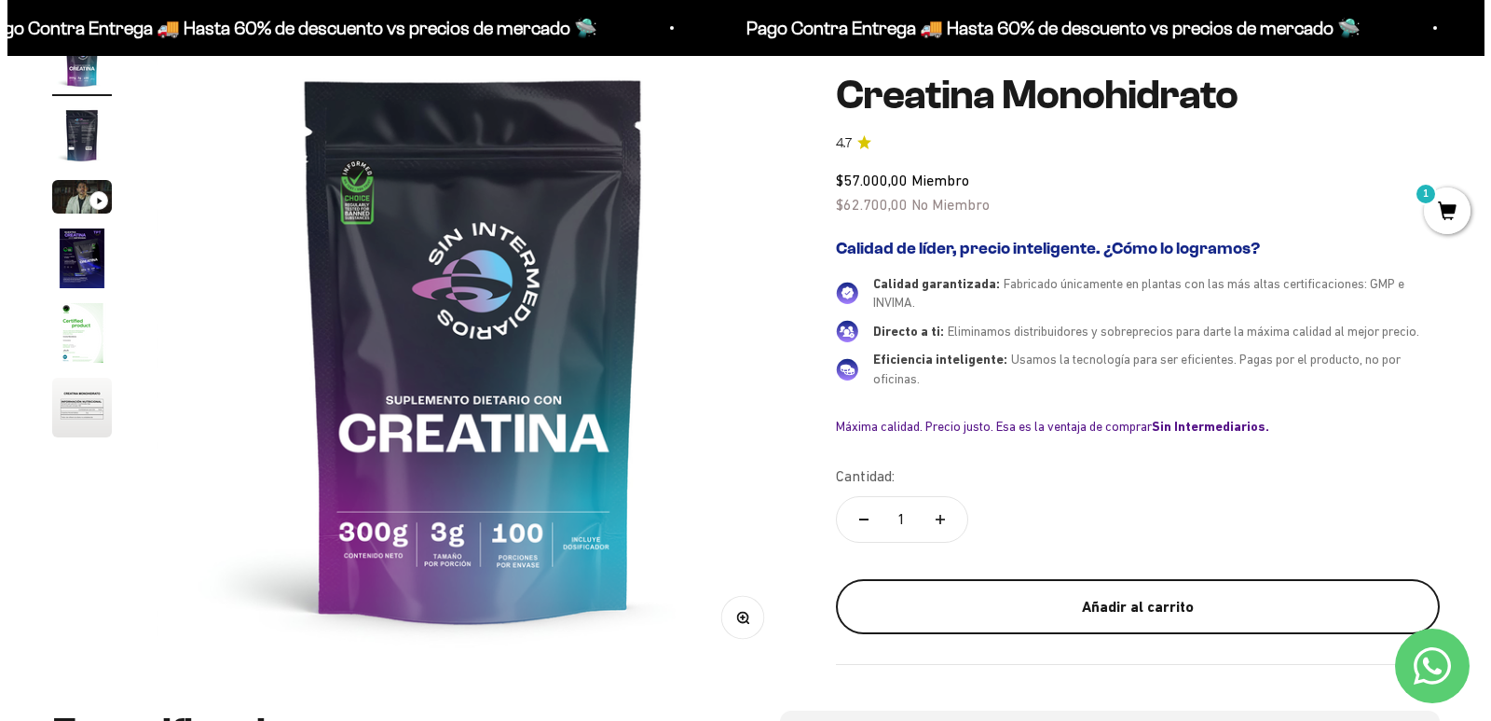
scroll to position [280, 0]
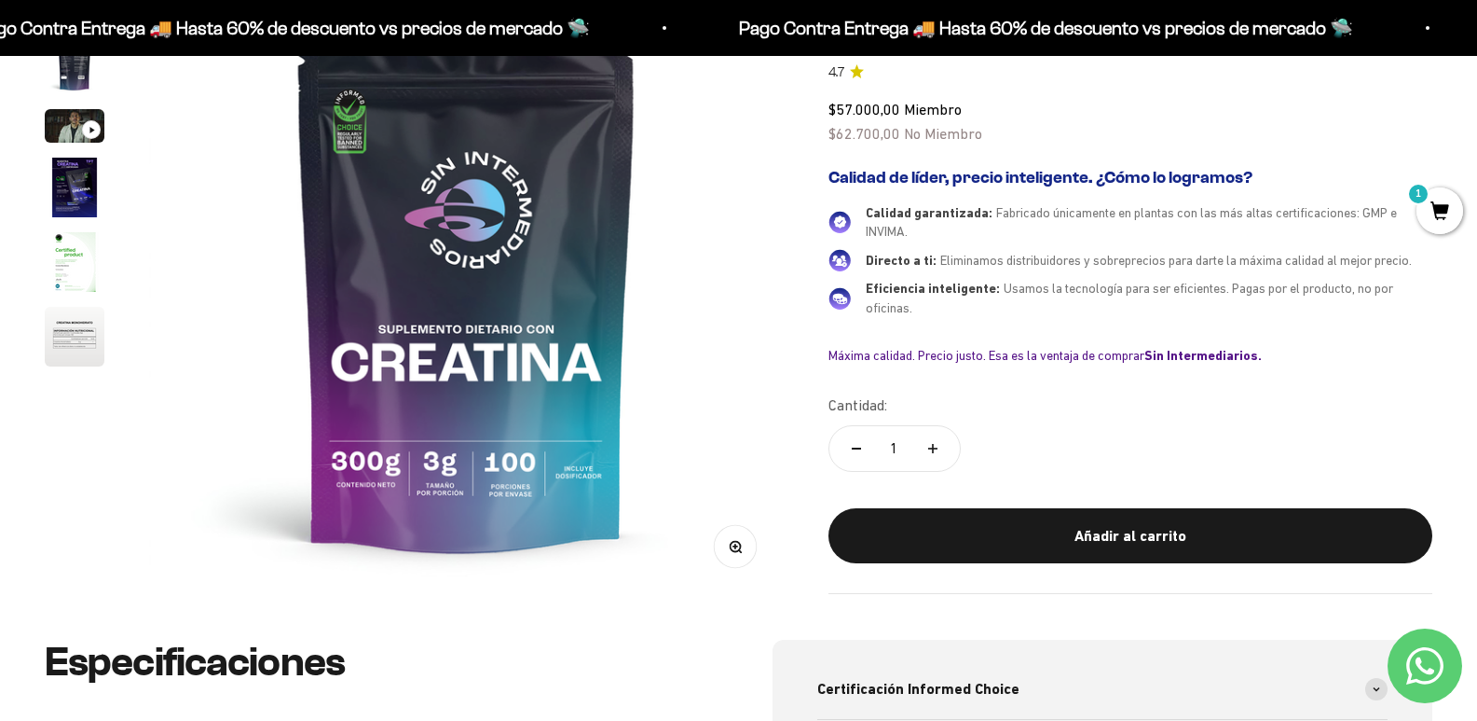
click at [950, 447] on button "Aumentar cantidad" at bounding box center [933, 448] width 54 height 45
type input "4"
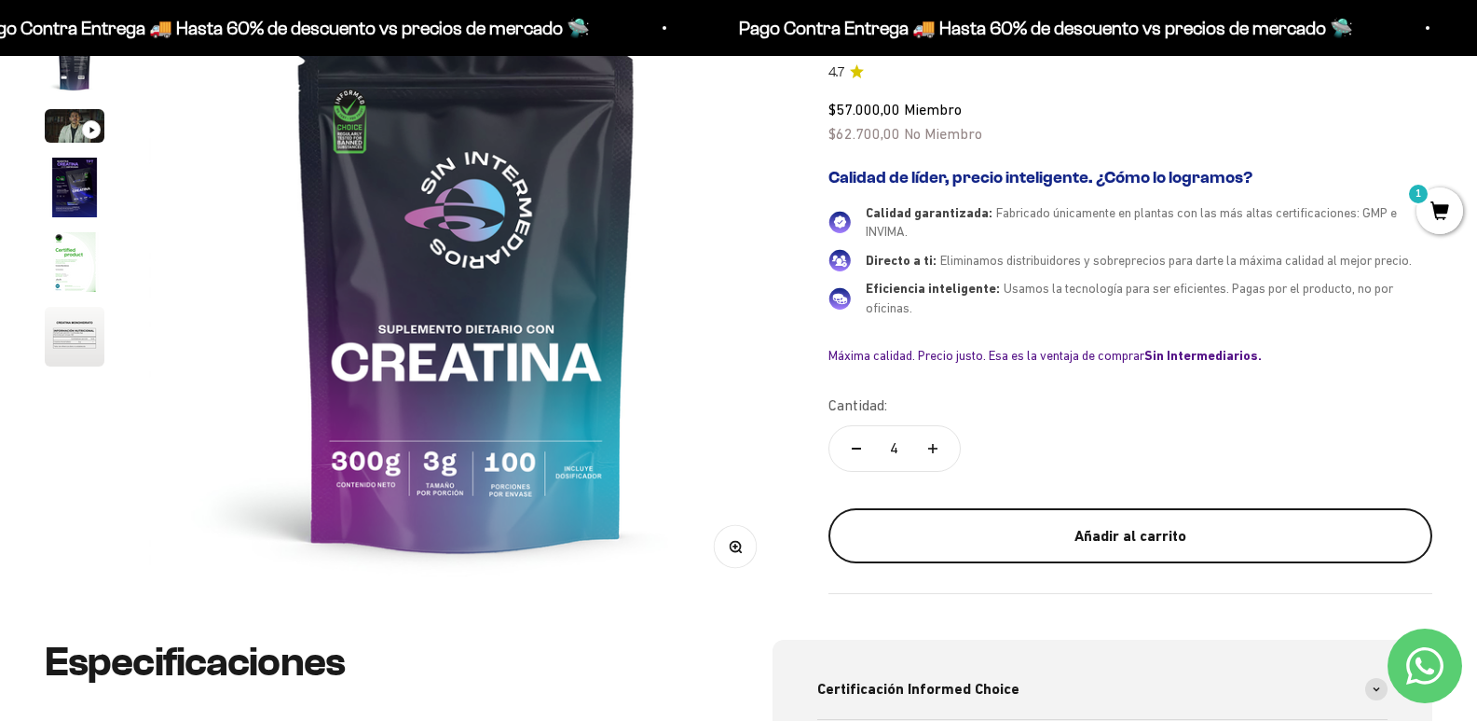
click at [984, 524] on div "Añadir al carrito" at bounding box center [1130, 536] width 529 height 24
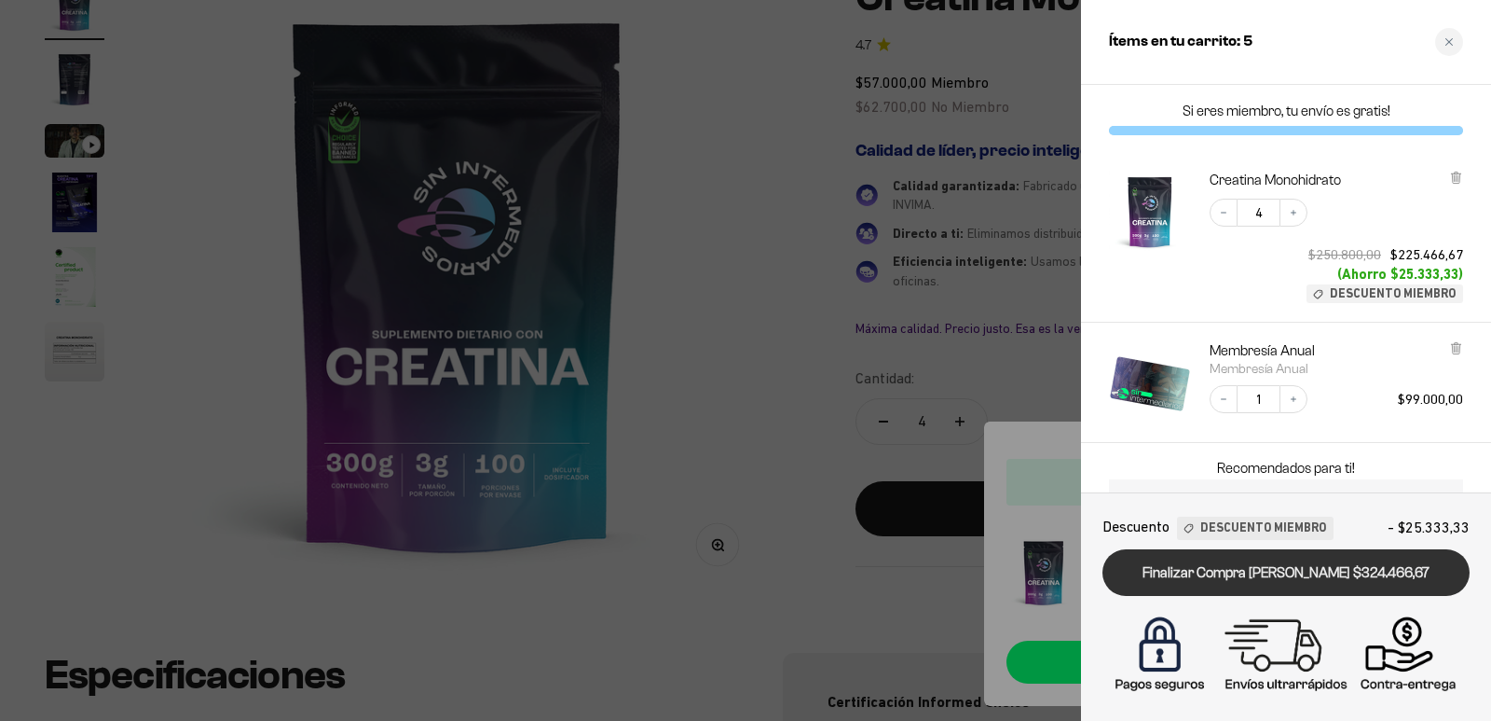
click at [1232, 578] on link "Finalizar Compra [PERSON_NAME] $324.466,67" at bounding box center [1286, 573] width 367 height 48
